Goal: Transaction & Acquisition: Book appointment/travel/reservation

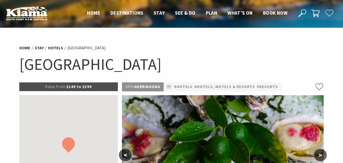
scroll to position [108, 0]
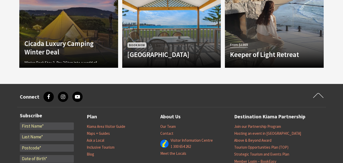
scroll to position [473, 0]
click at [103, 26] on link "Another Image Used Cicada Luxury Camping Winter Deal Winter Deal: Stay 3, Pay 2…" at bounding box center [68, 24] width 99 height 86
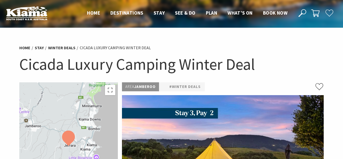
drag, startPoint x: 0, startPoint y: 0, endPoint x: 247, endPoint y: 36, distance: 249.3
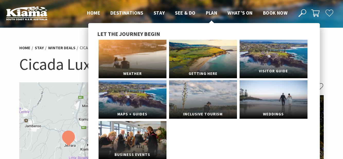
click at [284, 53] on link "Visitor Guide" at bounding box center [273, 59] width 68 height 39
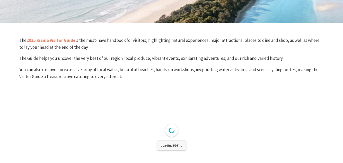
scroll to position [170, 0]
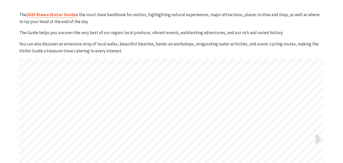
click at [67, 16] on link "2025 Kiama Visitor Guide" at bounding box center [50, 15] width 49 height 6
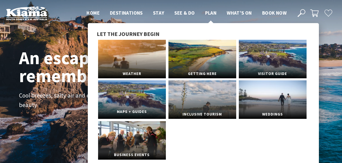
scroll to position [8, 346]
click at [190, 73] on span "Getting Here" at bounding box center [203, 72] width 68 height 10
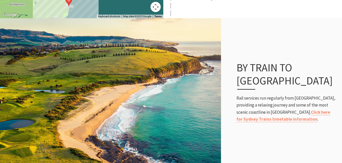
scroll to position [322, 0]
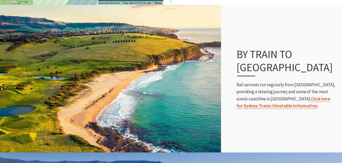
click at [317, 96] on link "Click here for Sydney Trains timetable information" at bounding box center [284, 102] width 94 height 13
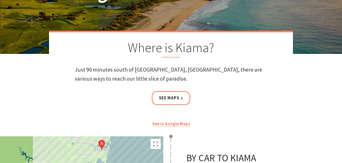
scroll to position [0, 0]
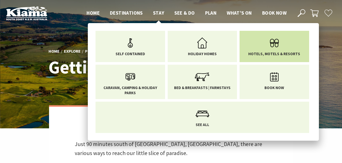
click at [242, 52] on li "Hotels, Motels & Resorts" at bounding box center [275, 46] width 70 height 31
click at [268, 53] on span "Hotels, Motels & Resorts" at bounding box center [275, 53] width 52 height 5
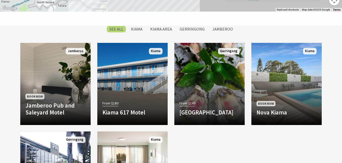
scroll to position [399, 0]
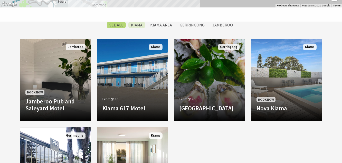
click at [136, 26] on label "Kiama" at bounding box center [137, 25] width 17 height 6
click at [0, 0] on input "Kiama" at bounding box center [0, 0] width 0 height 0
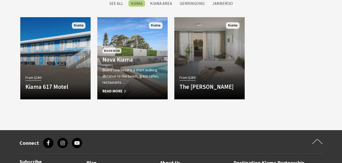
scroll to position [235, 0]
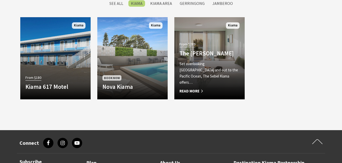
click at [211, 78] on p "Set overlooking [GEOGRAPHIC_DATA] and out to the Pacific Ocean, The Sebel Kiama…" at bounding box center [210, 73] width 60 height 25
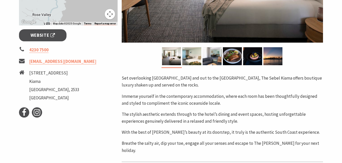
scroll to position [182, 0]
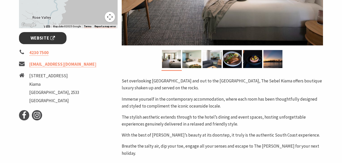
click at [48, 39] on span "Website" at bounding box center [43, 38] width 25 height 7
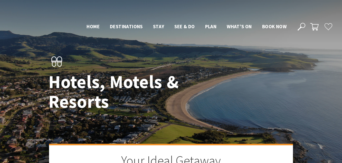
scroll to position [235, 0]
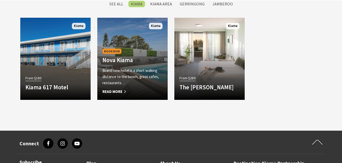
click at [119, 58] on h4 "Nova Kiama" at bounding box center [133, 60] width 60 height 7
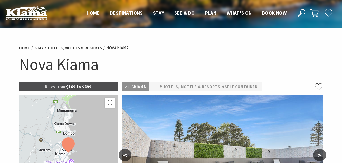
select select "3"
select select "2"
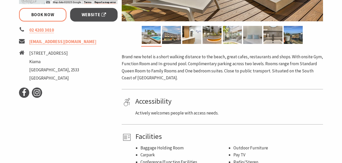
scroll to position [170, 0]
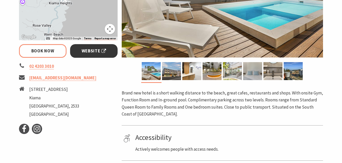
click at [99, 51] on span "Website" at bounding box center [94, 51] width 25 height 7
